Goal: Information Seeking & Learning: Learn about a topic

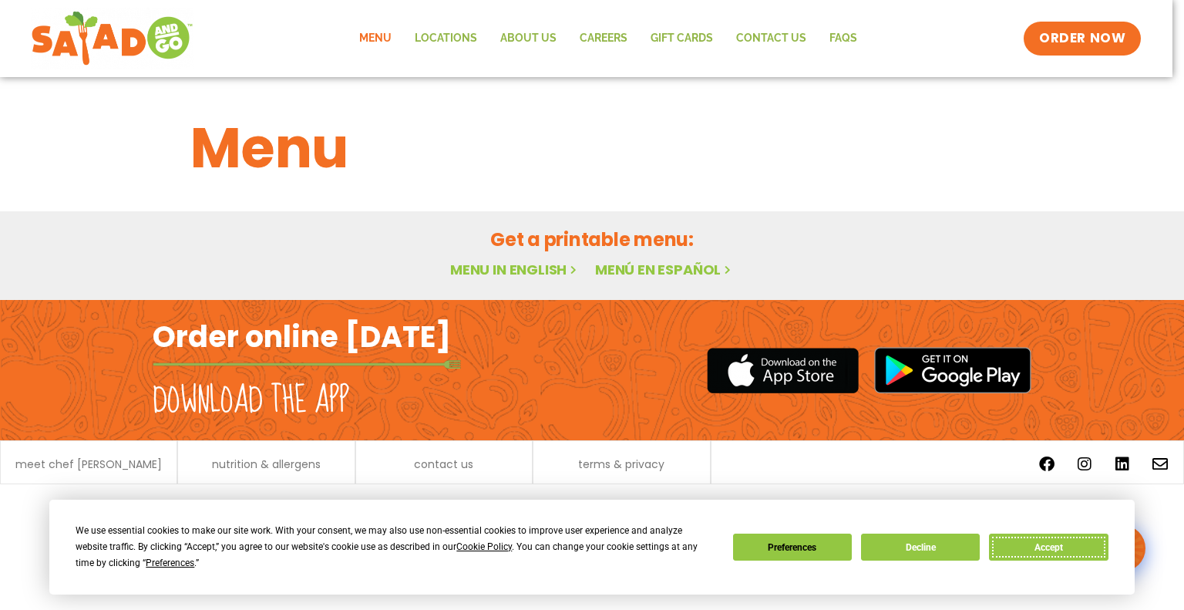
click at [1015, 542] on button "Accept" at bounding box center [1048, 546] width 119 height 27
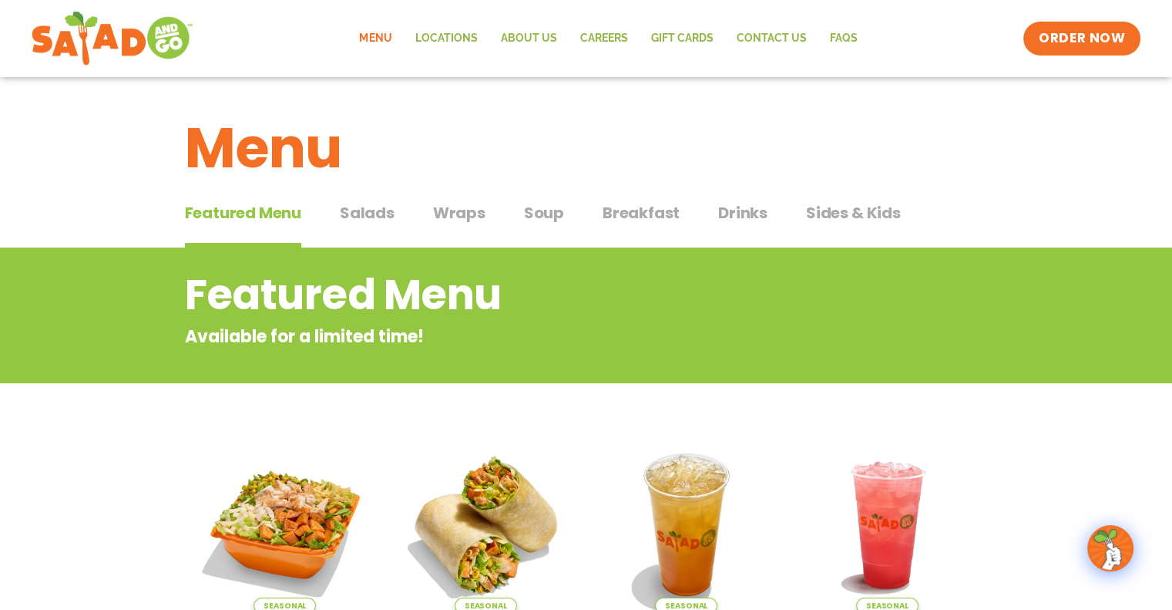
click at [387, 36] on link "Menu" at bounding box center [375, 38] width 55 height 35
click at [357, 214] on span "Salads" at bounding box center [367, 212] width 55 height 23
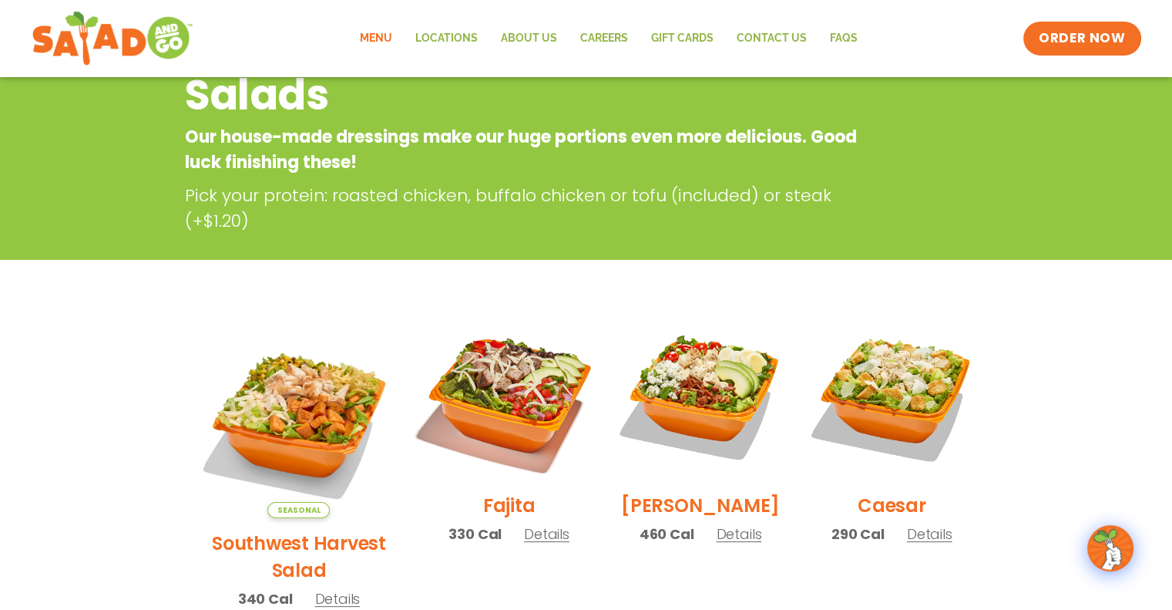
scroll to position [385, 0]
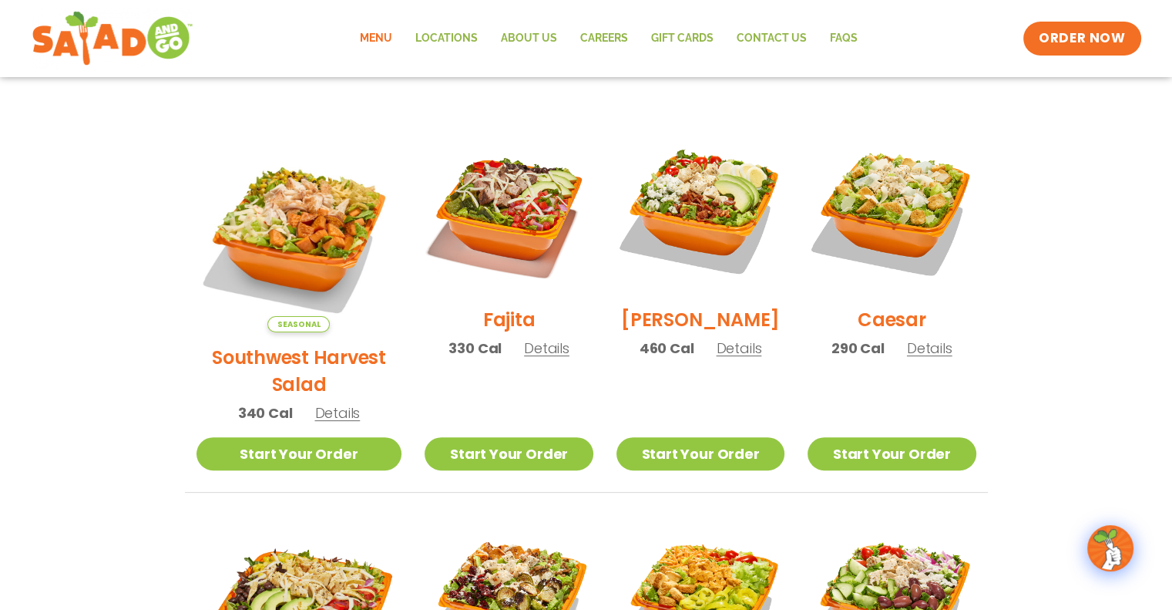
click at [716, 358] on span "Details" at bounding box center [738, 347] width 45 height 19
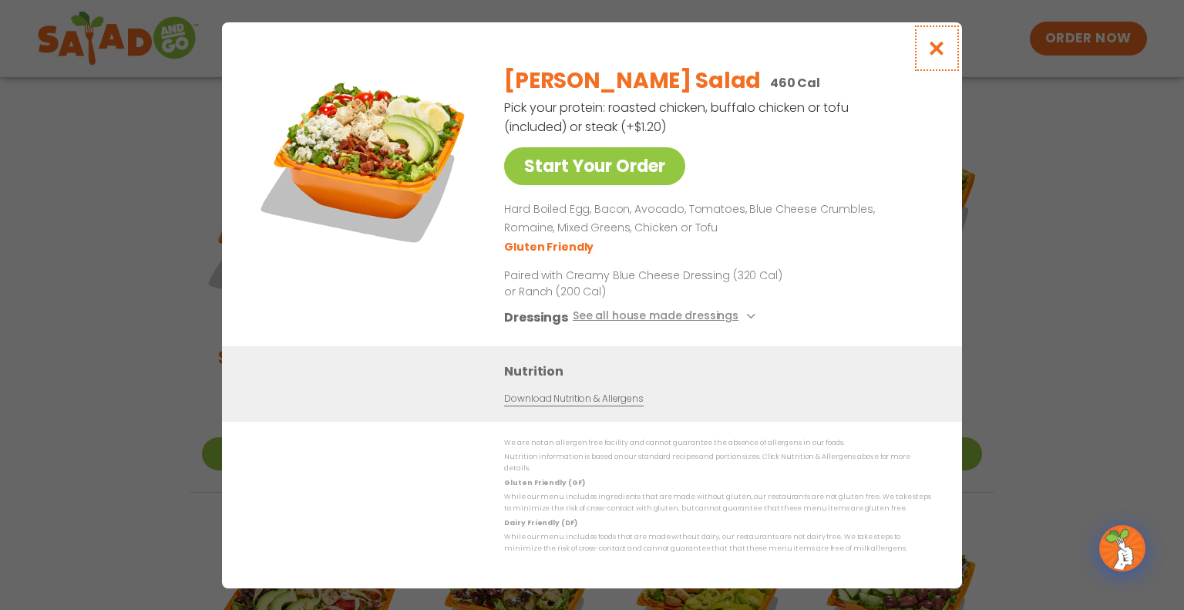
click at [932, 62] on button "Close modal" at bounding box center [937, 48] width 50 height 52
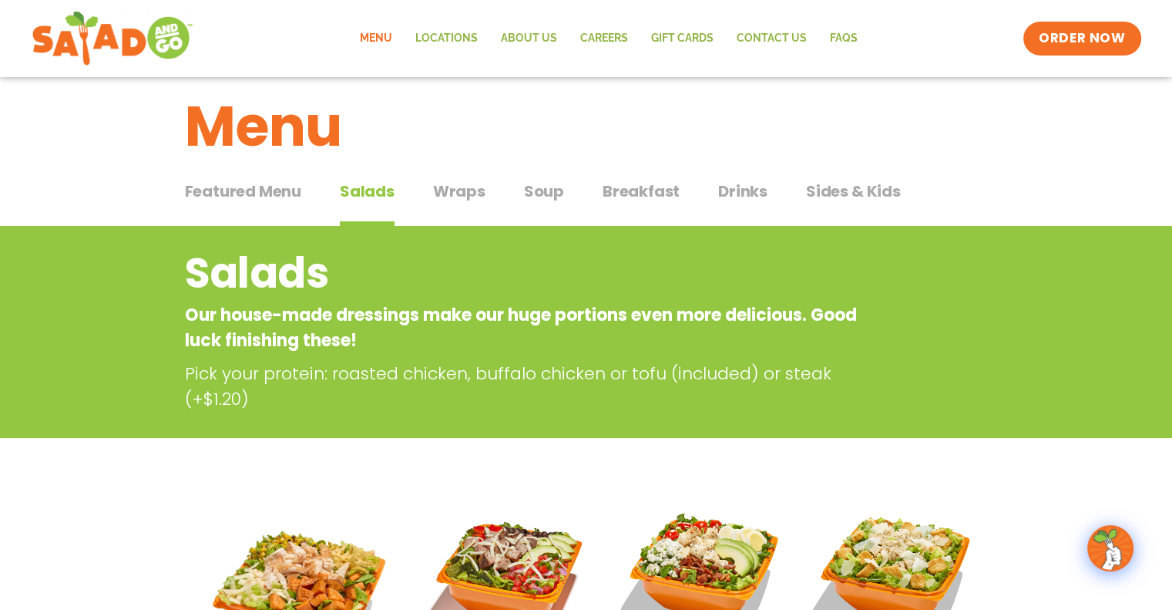
scroll to position [0, 0]
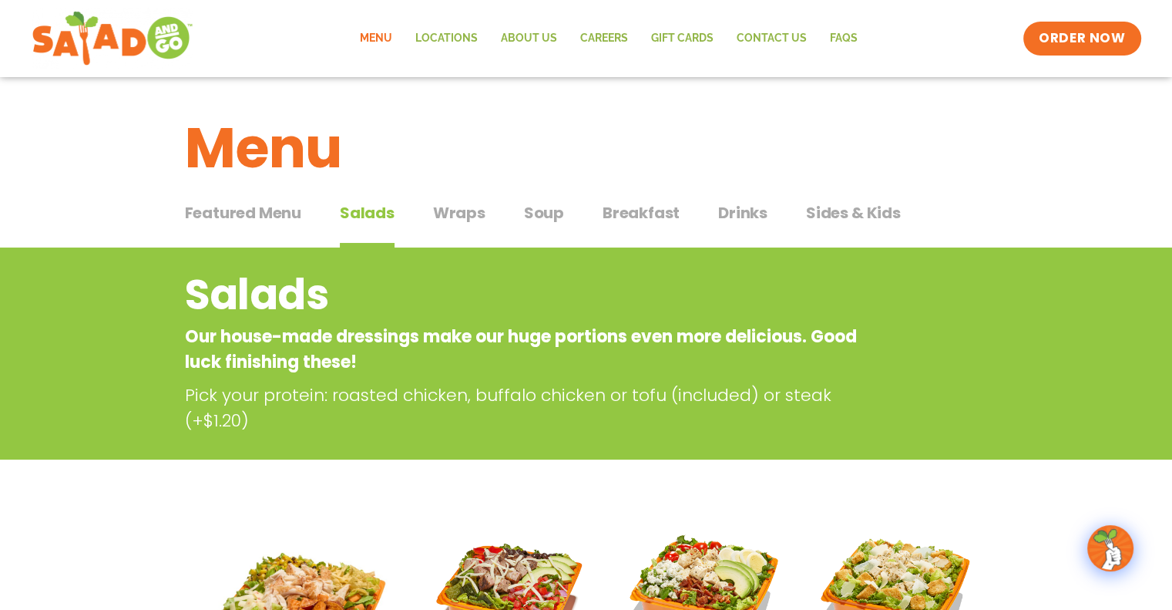
click at [605, 209] on span "Breakfast" at bounding box center [641, 212] width 77 height 23
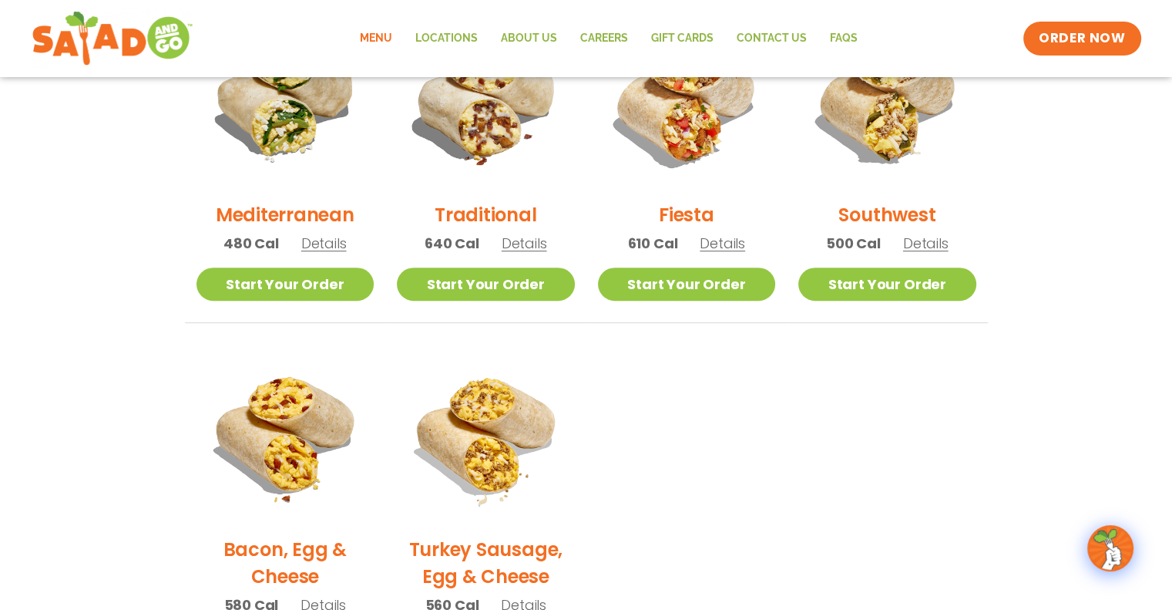
scroll to position [385, 0]
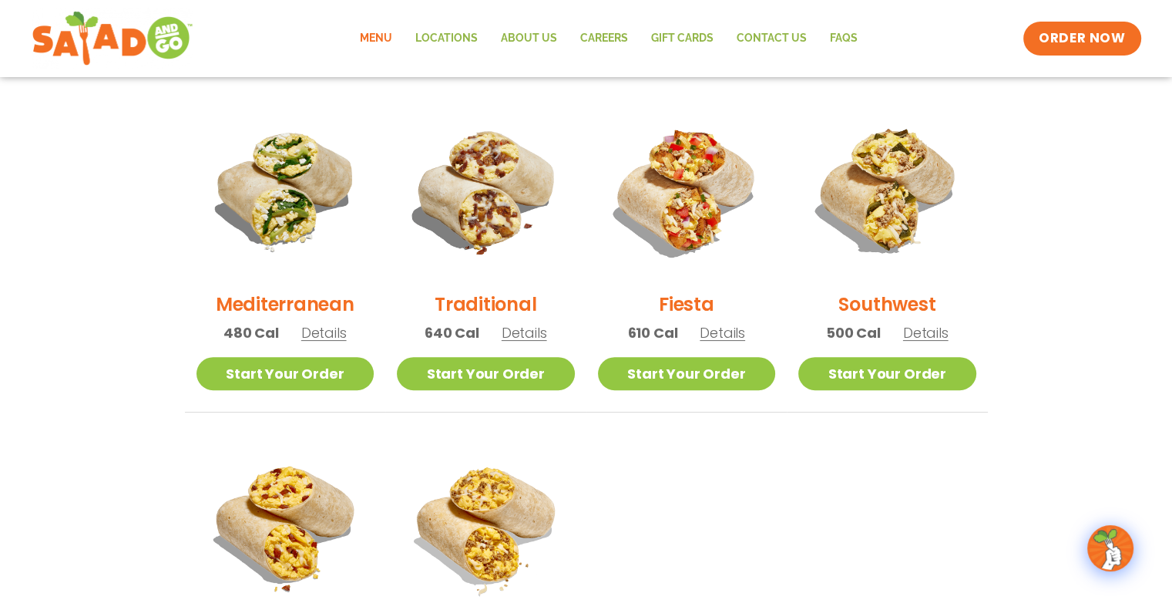
click at [525, 326] on span "Details" at bounding box center [524, 332] width 45 height 19
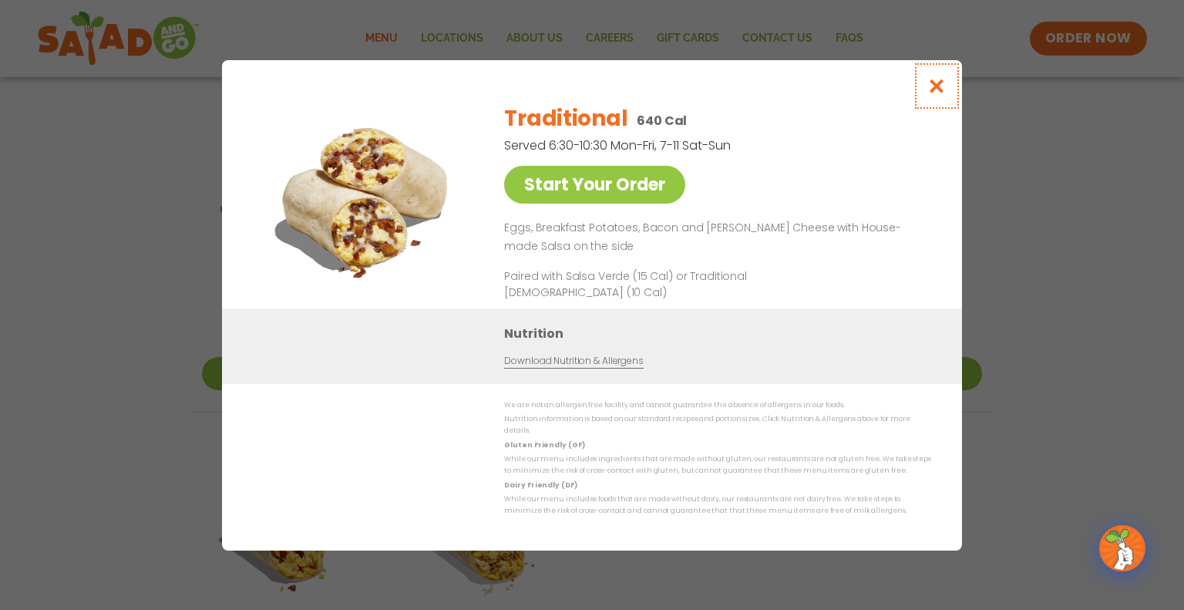
click at [934, 94] on icon "Close modal" at bounding box center [936, 86] width 19 height 16
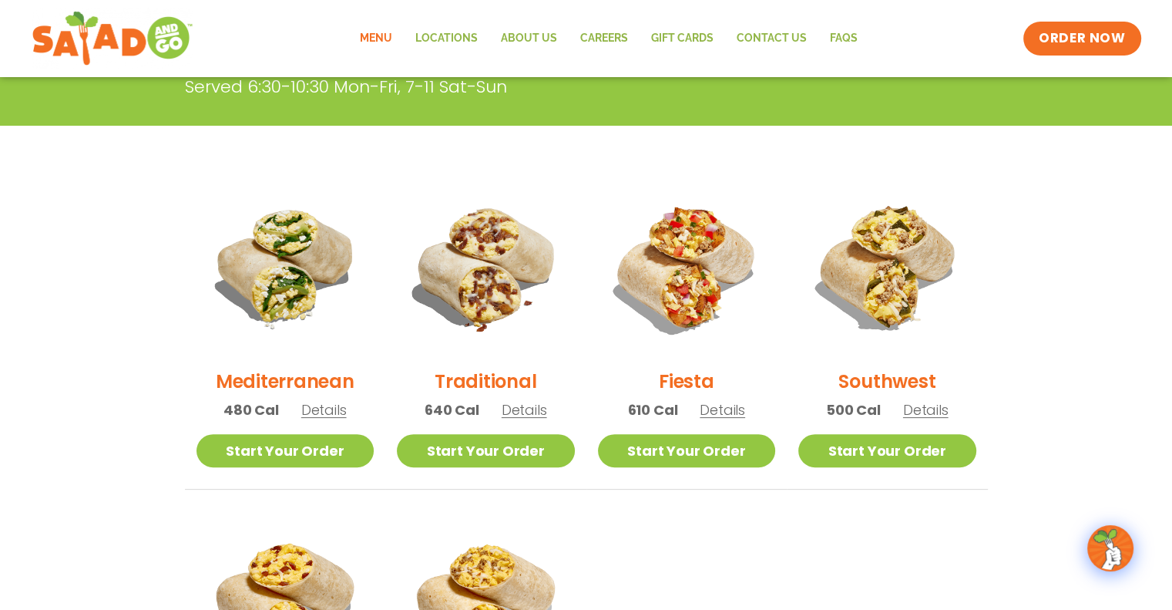
scroll to position [308, 0]
click at [333, 402] on span "Details" at bounding box center [323, 409] width 45 height 19
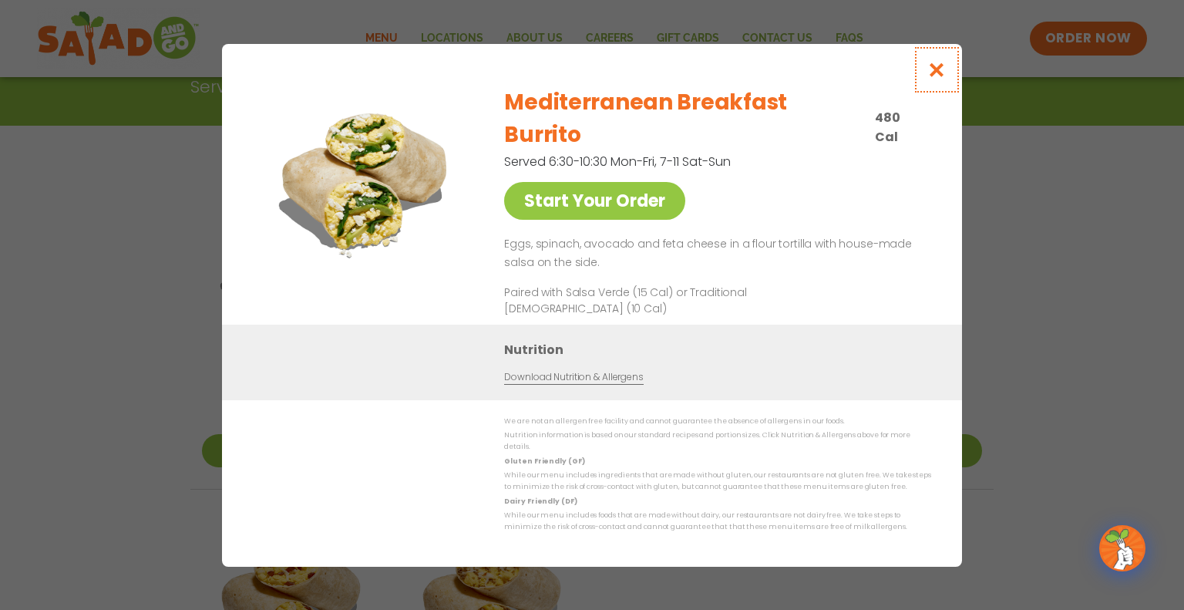
click at [929, 78] on icon "Close modal" at bounding box center [936, 70] width 19 height 16
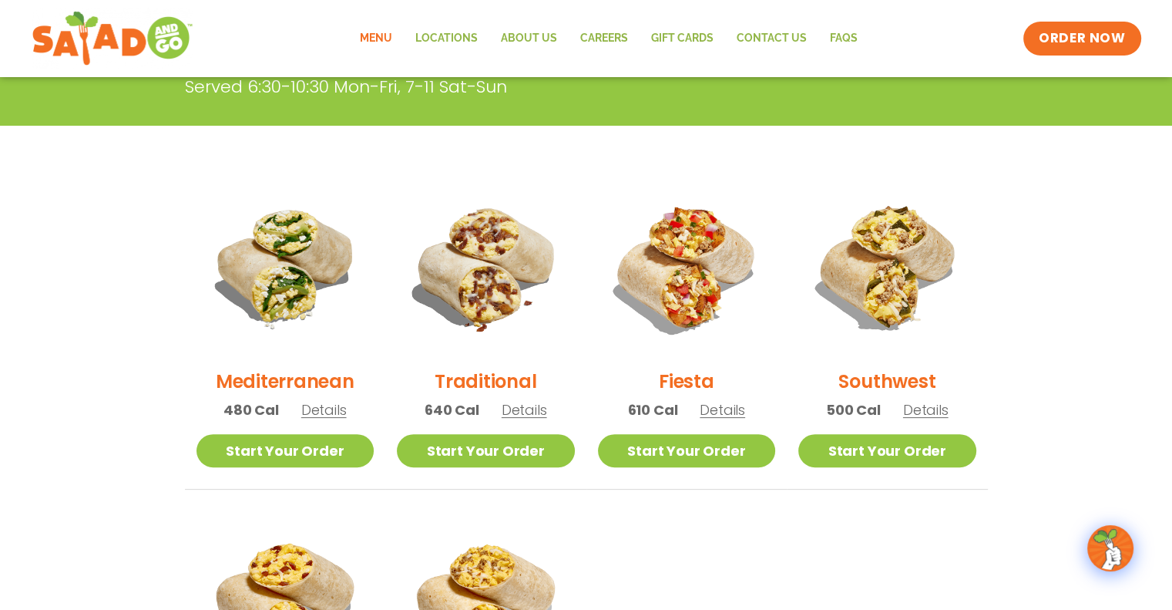
click at [918, 406] on span "Details" at bounding box center [925, 409] width 45 height 19
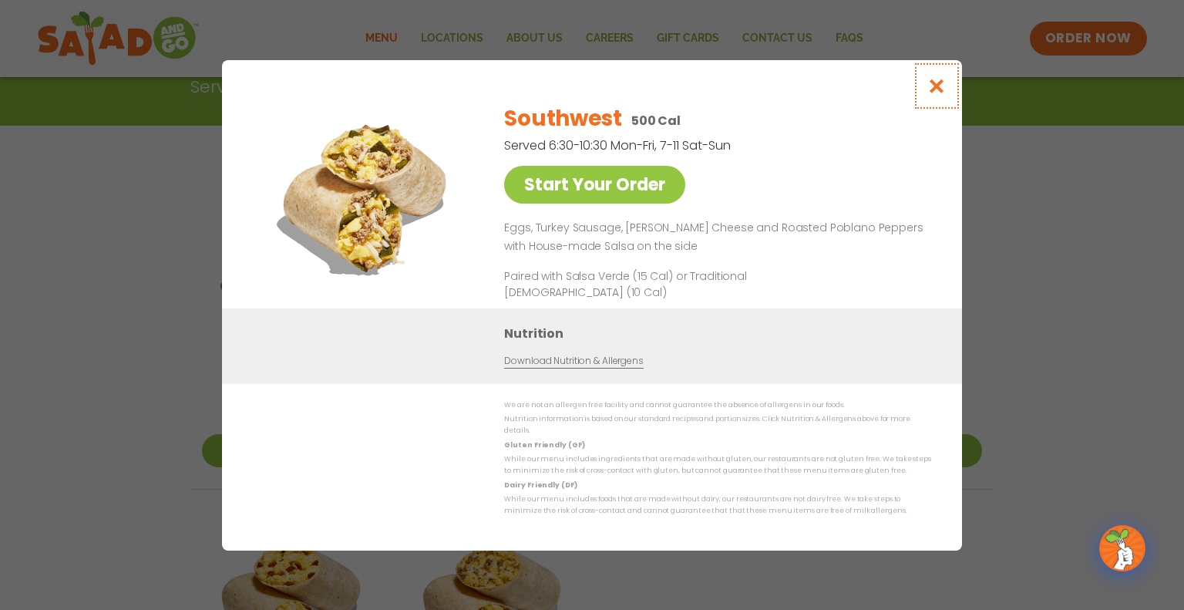
click at [937, 89] on icon "Close modal" at bounding box center [936, 86] width 19 height 16
